Goal: Check status: Check status

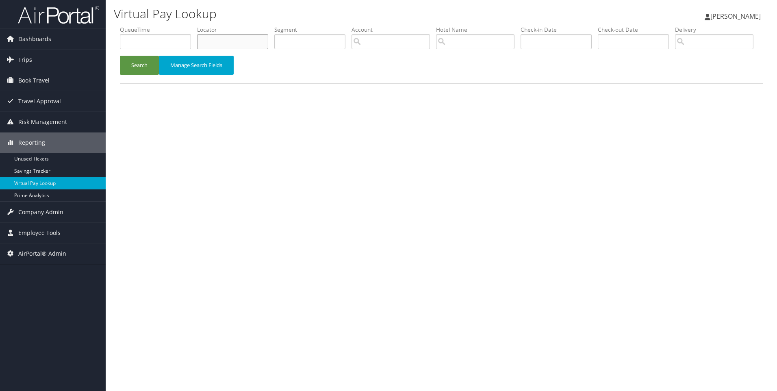
click at [223, 38] on input "text" at bounding box center [232, 41] width 71 height 15
paste input "DP5ZKM"
type input "DP5ZKM"
click at [120, 56] on button "Search" at bounding box center [139, 65] width 39 height 19
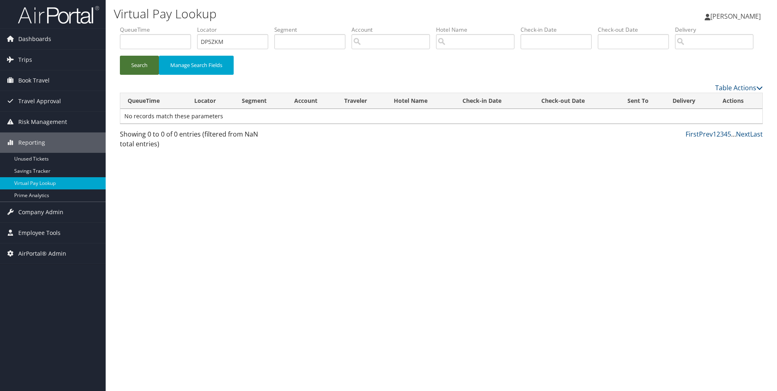
click at [123, 75] on button "Search" at bounding box center [139, 65] width 39 height 19
click at [24, 59] on span "Trips" at bounding box center [25, 60] width 14 height 20
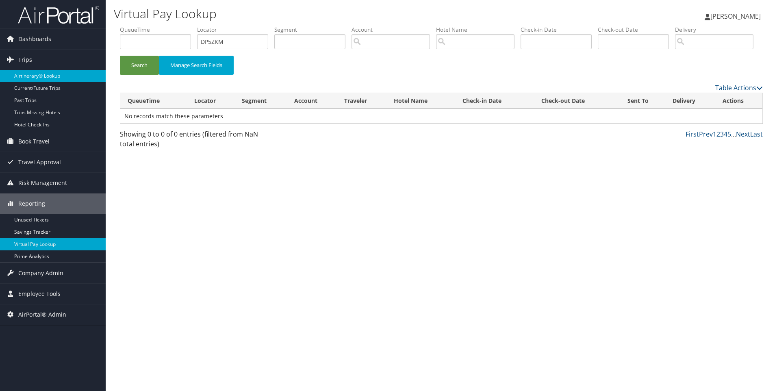
click at [32, 74] on link "Airtinerary® Lookup" at bounding box center [53, 76] width 106 height 12
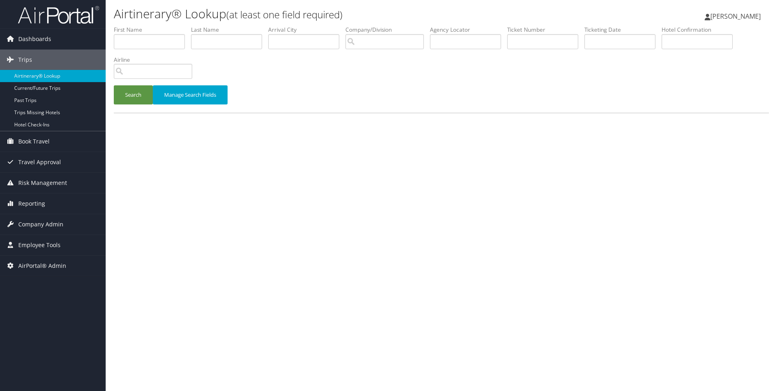
click at [473, 54] on li "Agency Locator" at bounding box center [468, 41] width 77 height 30
click at [458, 44] on input "text" at bounding box center [465, 41] width 71 height 15
paste input "DP4NZW"
click at [114, 85] on button "Search" at bounding box center [133, 94] width 39 height 19
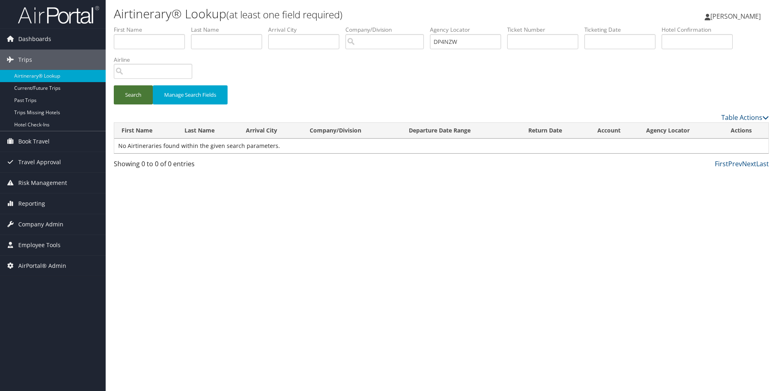
click at [128, 86] on button "Search" at bounding box center [133, 94] width 39 height 19
drag, startPoint x: 499, startPoint y: 46, endPoint x: 353, endPoint y: 40, distance: 146.4
click at [353, 26] on ul "First Name Last Name Departure City Arrival City Company/Division Airport/City …" at bounding box center [441, 26] width 655 height 0
paste input "5ZKM"
type input "DP5ZKM"
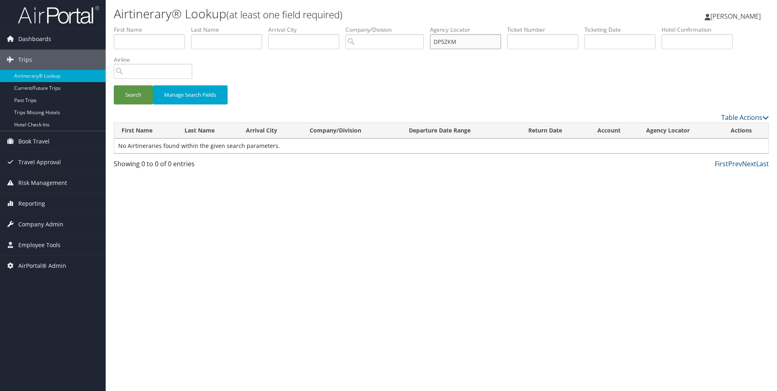
click at [114, 85] on button "Search" at bounding box center [133, 94] width 39 height 19
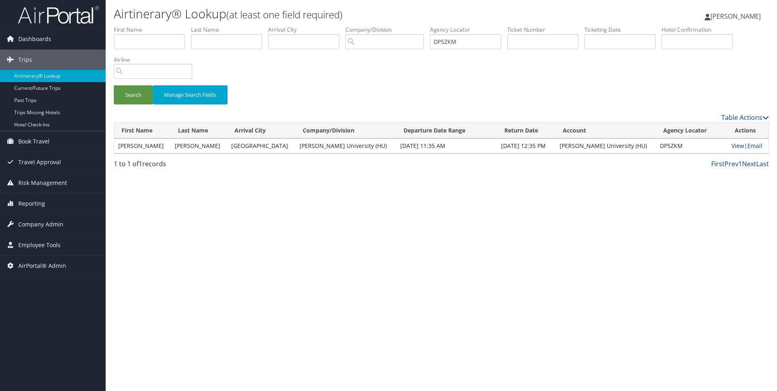
click at [732, 147] on link "View" at bounding box center [737, 146] width 13 height 8
